Goal: Check status: Check status

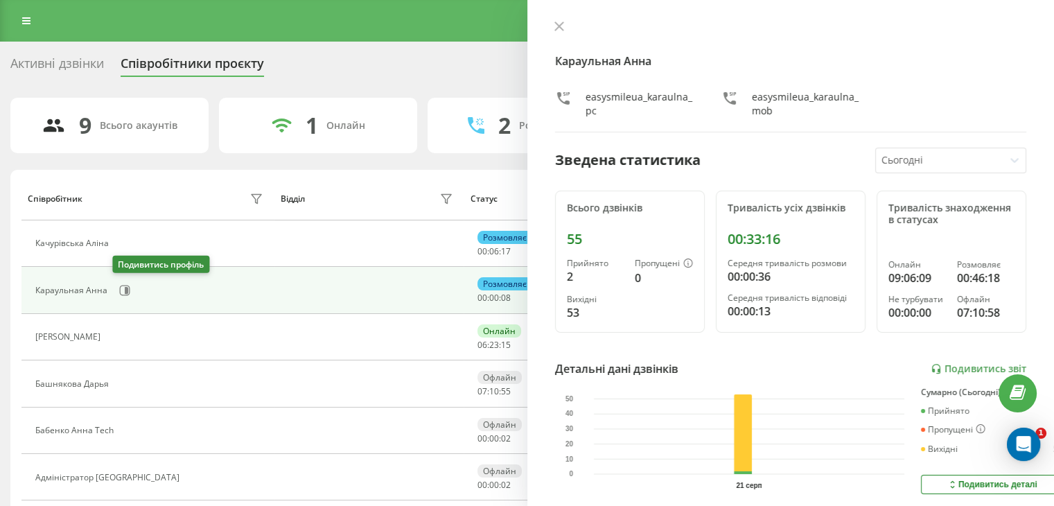
click at [123, 285] on icon at bounding box center [124, 290] width 11 height 11
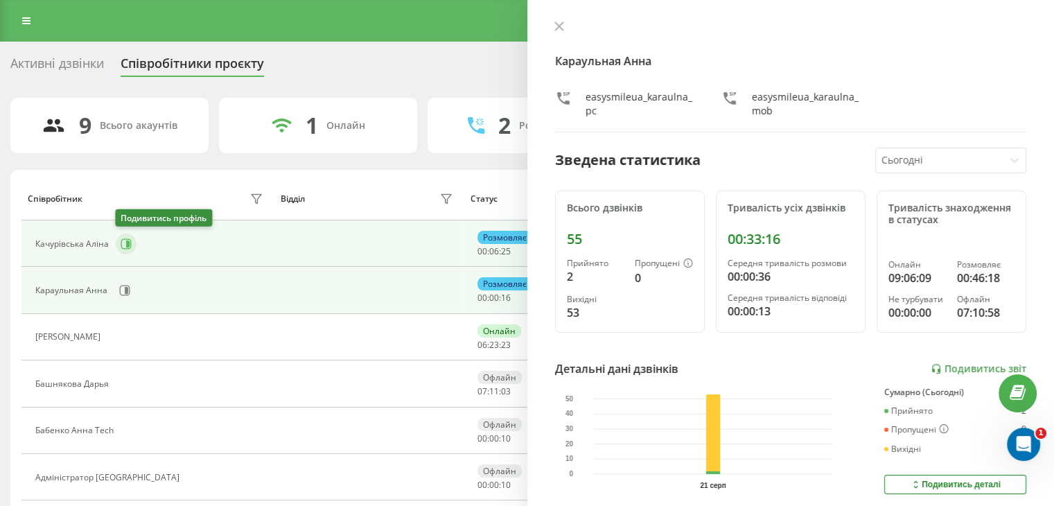
click at [129, 242] on icon at bounding box center [126, 243] width 11 height 11
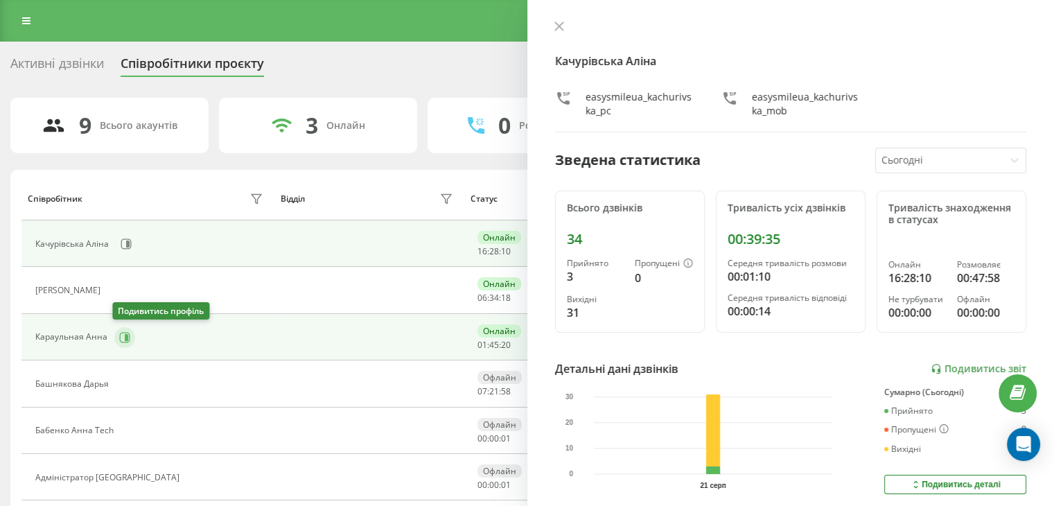
click at [127, 330] on button at bounding box center [124, 337] width 21 height 21
